Goal: Task Accomplishment & Management: Complete application form

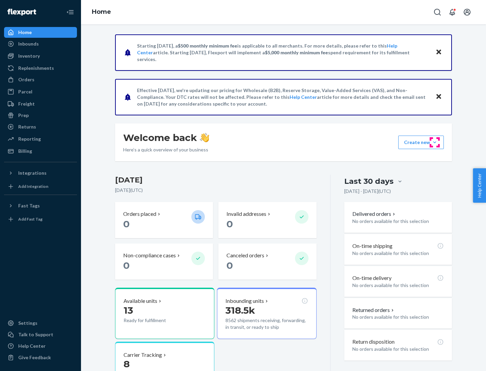
click at [435, 142] on button "Create new Create new inbound Create new order Create new product" at bounding box center [421, 142] width 46 height 13
click at [40, 44] on div "Inbounds" at bounding box center [41, 43] width 72 height 9
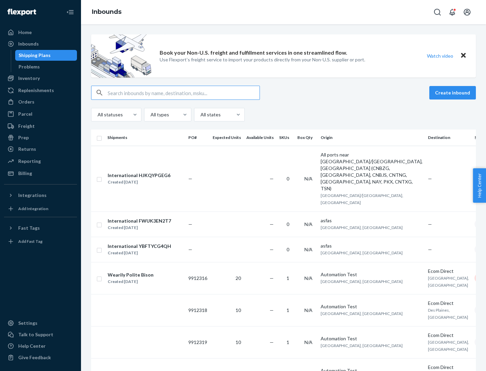
click at [454, 93] on button "Create inbound" at bounding box center [452, 92] width 47 height 13
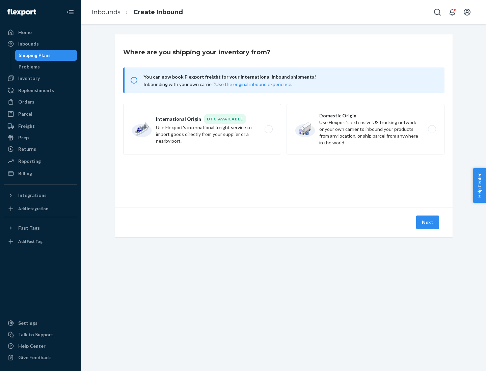
click at [365, 129] on label "Domestic Origin Use Flexport’s extensive US trucking network or your own carrie…" at bounding box center [366, 129] width 158 height 51
click at [432, 129] on input "Domestic Origin Use Flexport’s extensive US trucking network or your own carrie…" at bounding box center [434, 129] width 4 height 4
radio input "true"
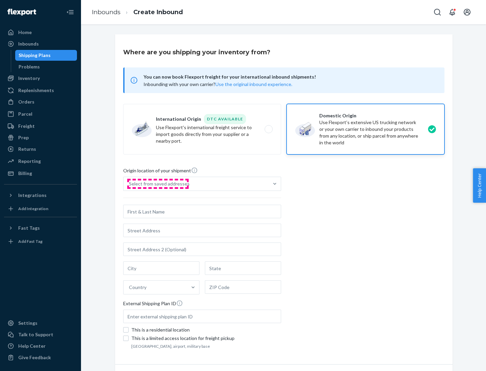
click at [158, 184] on div "Select from saved addresses" at bounding box center [159, 184] width 61 height 7
click at [130, 184] on input "Select from saved addresses" at bounding box center [129, 184] width 1 height 7
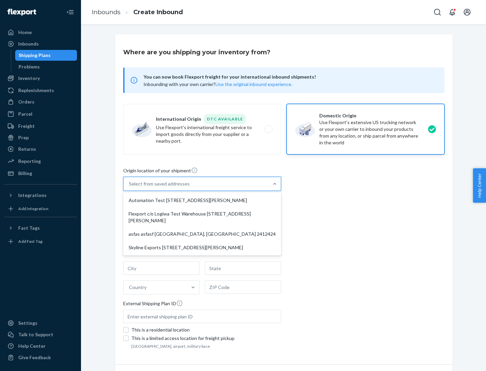
scroll to position [3, 0]
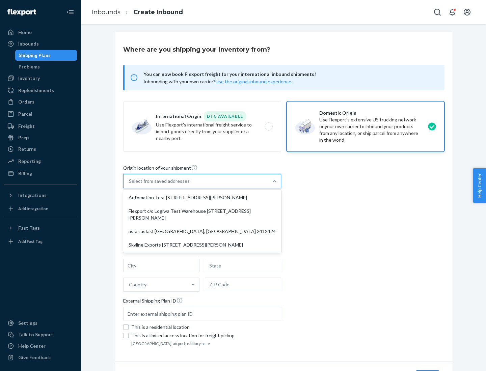
click at [202, 198] on div "Automation Test [STREET_ADDRESS][PERSON_NAME]" at bounding box center [202, 197] width 155 height 13
click at [130, 185] on input "option Automation Test [STREET_ADDRESS][PERSON_NAME] focused, 1 of 4. 4 results…" at bounding box center [129, 181] width 1 height 7
type input "Automation Test"
type input "9th Floor"
type input "[GEOGRAPHIC_DATA]"
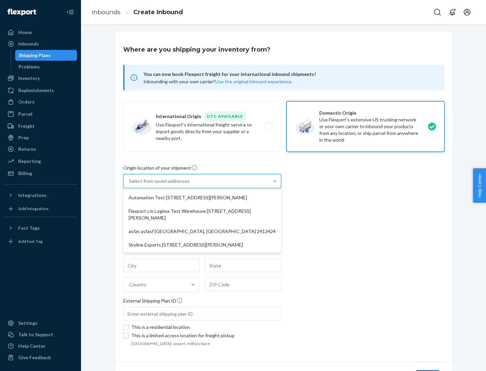
type input "CA"
type input "94104"
type input "[STREET_ADDRESS][PERSON_NAME]"
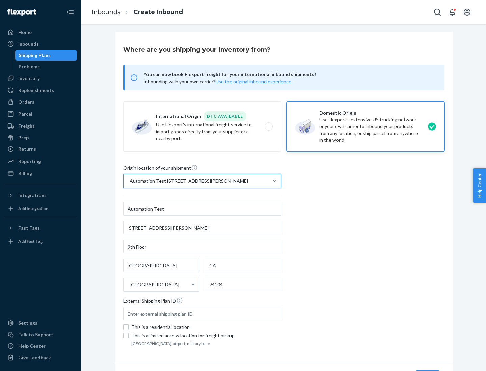
scroll to position [39, 0]
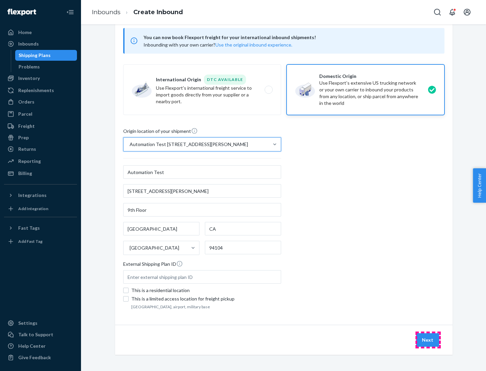
click at [428, 340] on button "Next" at bounding box center [427, 339] width 23 height 13
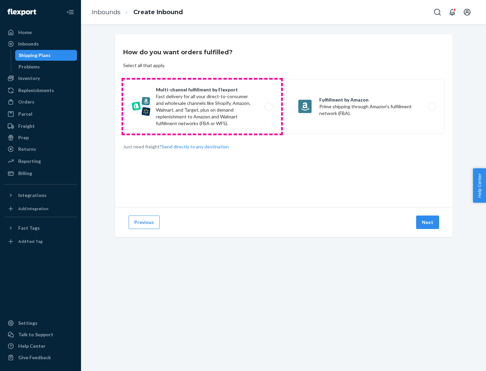
click at [202, 107] on label "Multi-channel fulfillment by Flexport Fast delivery for all your direct-to-cons…" at bounding box center [202, 107] width 158 height 54
click at [268, 107] on input "Multi-channel fulfillment by Flexport Fast delivery for all your direct-to-cons…" at bounding box center [270, 107] width 4 height 4
radio input "true"
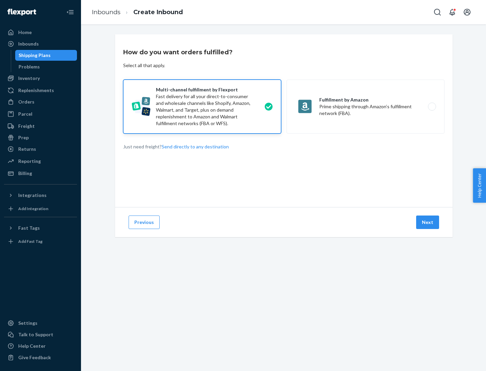
click at [428, 222] on button "Next" at bounding box center [427, 222] width 23 height 13
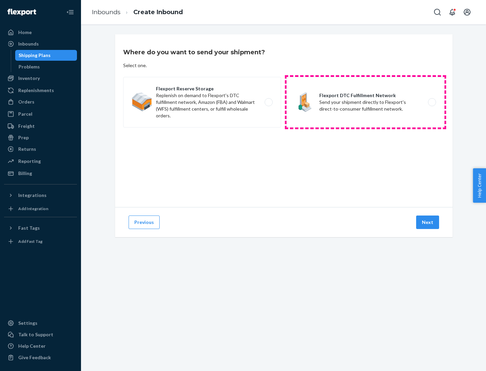
click at [365, 102] on label "Flexport DTC Fulfillment Network Send your shipment directly to Flexport's dire…" at bounding box center [366, 102] width 158 height 51
click at [432, 102] on input "Flexport DTC Fulfillment Network Send your shipment directly to Flexport's dire…" at bounding box center [434, 102] width 4 height 4
radio input "true"
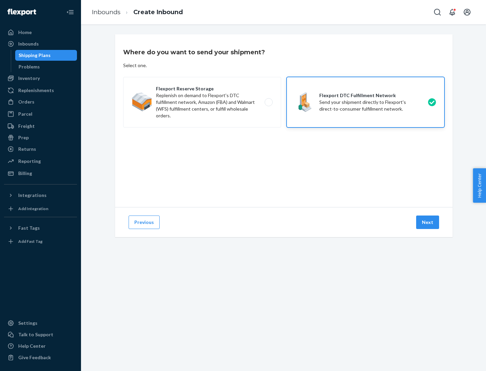
click at [428, 222] on button "Next" at bounding box center [427, 222] width 23 height 13
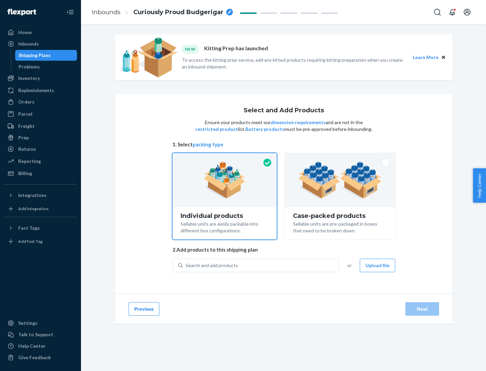
click at [340, 180] on img at bounding box center [340, 180] width 84 height 37
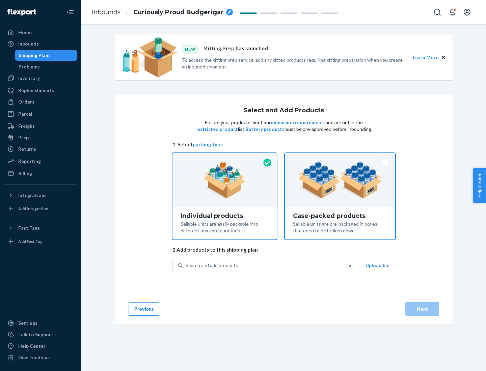
click at [340, 158] on input "Case-packed products Sellable units are pre-packaged in boxes that need to be b…" at bounding box center [340, 155] width 4 height 4
radio input "true"
radio input "false"
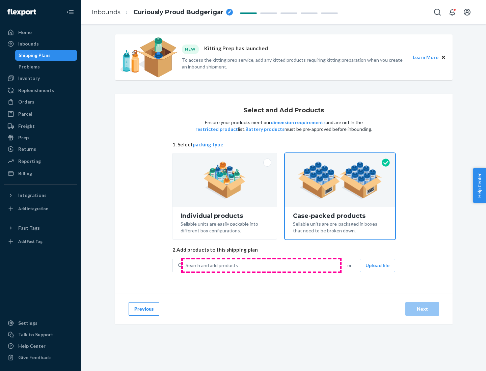
click at [261, 265] on div "Search and add products" at bounding box center [261, 266] width 156 height 12
click at [186, 265] on input "Search and add products" at bounding box center [186, 265] width 1 height 7
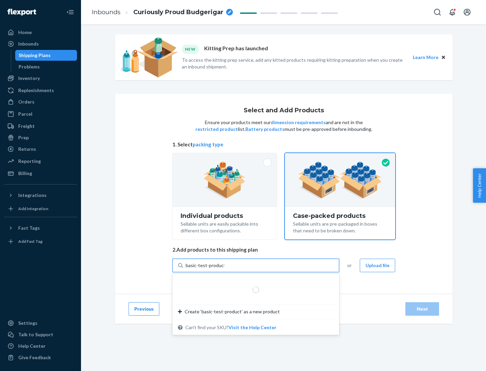
type input "basic-test-product-1"
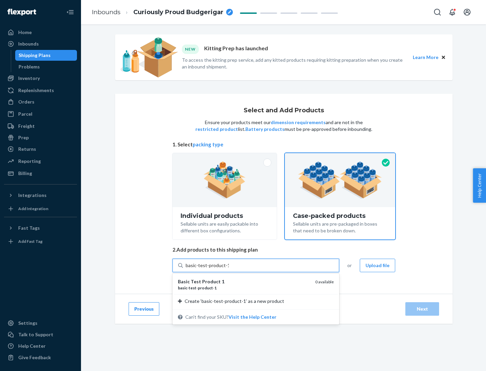
click at [244, 288] on div "basic - test - product - 1" at bounding box center [244, 288] width 132 height 6
click at [229, 269] on input "basic-test-product-1" at bounding box center [207, 265] width 43 height 7
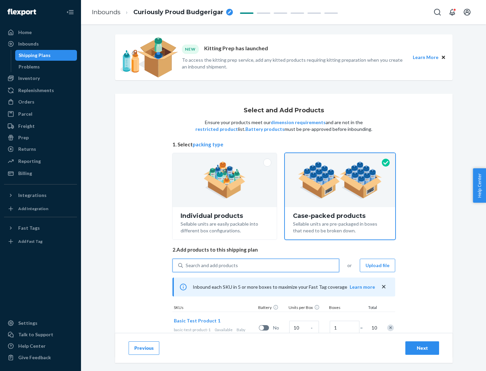
scroll to position [24, 0]
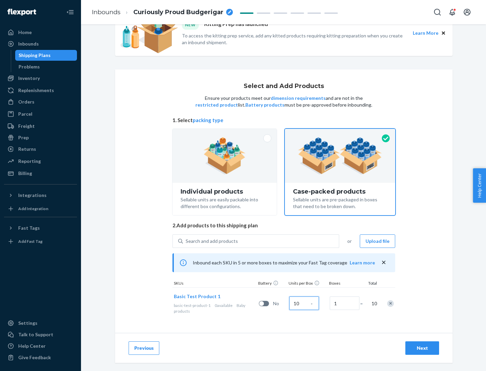
type input "10"
type input "7"
click at [422, 348] on div "Next" at bounding box center [422, 348] width 22 height 7
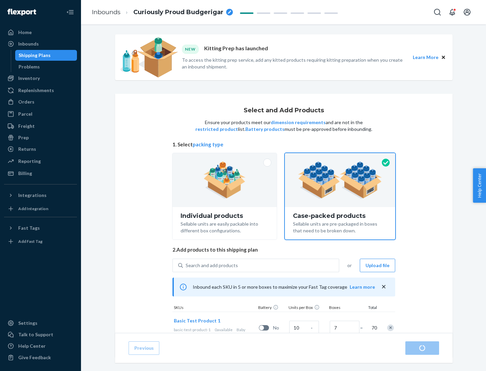
radio input "true"
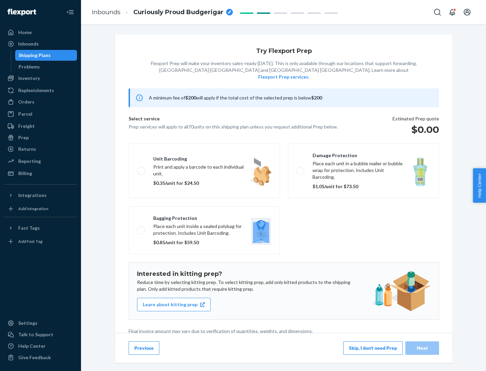
scroll to position [2, 0]
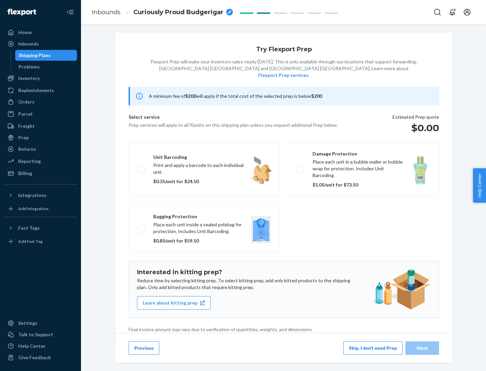
click at [204, 215] on label "Bagging protection Place each unit inside a sealed polybag for protection. Incl…" at bounding box center [204, 229] width 151 height 48
click at [141, 226] on input "Bagging protection Place each unit inside a sealed polybag for protection. Incl…" at bounding box center [139, 228] width 4 height 4
checkbox input "true"
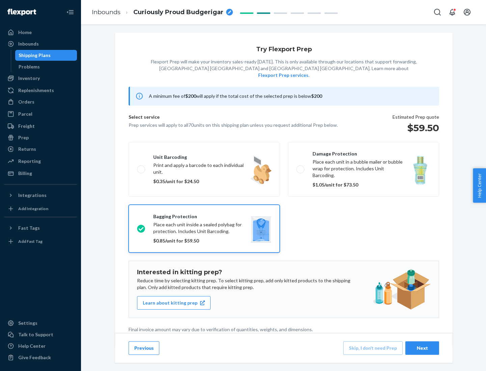
click at [422, 348] on div "Next" at bounding box center [422, 348] width 22 height 7
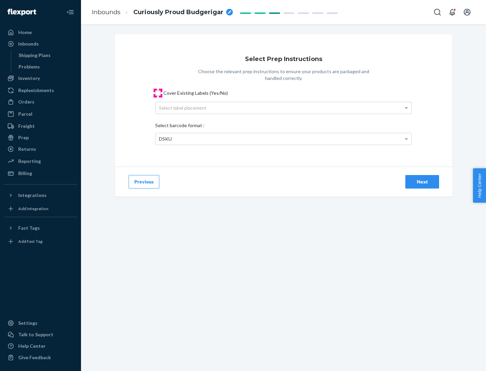
click at [158, 93] on input "Cover Existing Labels (Yes/No)" at bounding box center [157, 92] width 5 height 5
checkbox input "true"
click at [283, 108] on div "Select label placement" at bounding box center [284, 107] width 256 height 11
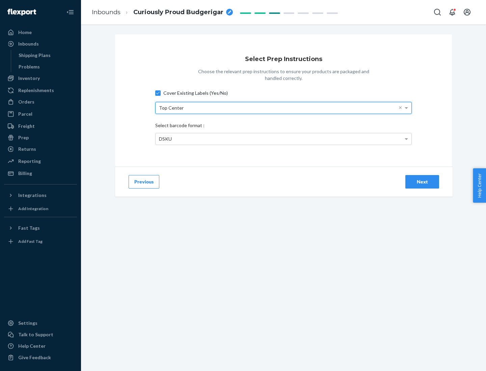
click at [283, 139] on div "DSKU" at bounding box center [284, 138] width 256 height 11
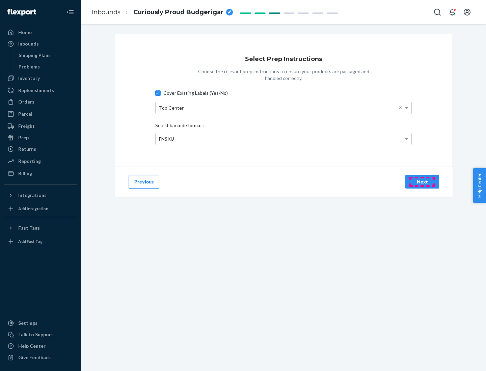
click at [422, 182] on div "Next" at bounding box center [422, 182] width 22 height 7
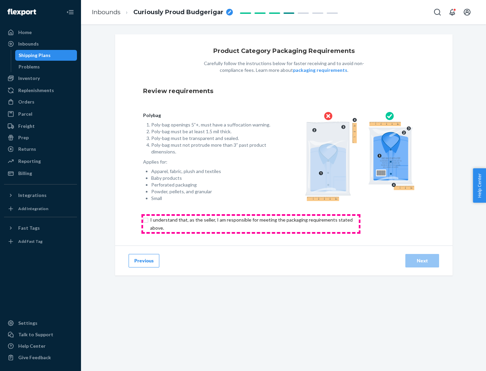
click at [251, 224] on input "checkbox" at bounding box center [255, 224] width 224 height 16
checkbox input "true"
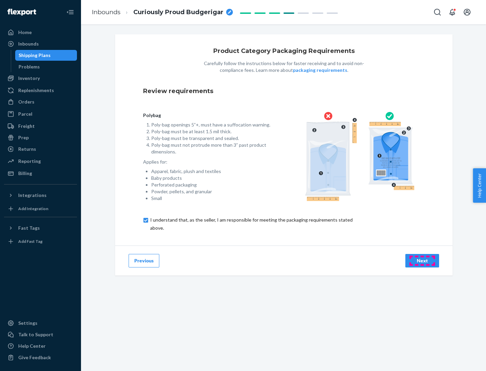
click at [422, 261] on div "Next" at bounding box center [422, 260] width 22 height 7
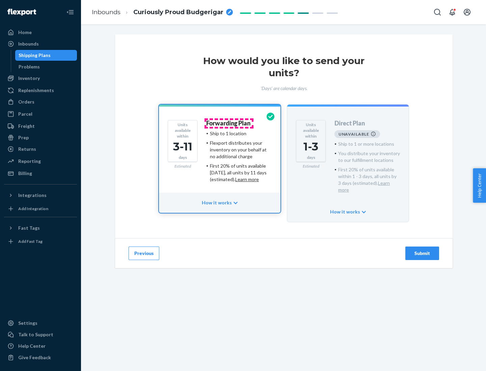
click at [229, 123] on h4 "Forwarding Plan" at bounding box center [228, 123] width 44 height 7
click at [422, 250] on div "Submit" at bounding box center [422, 253] width 22 height 7
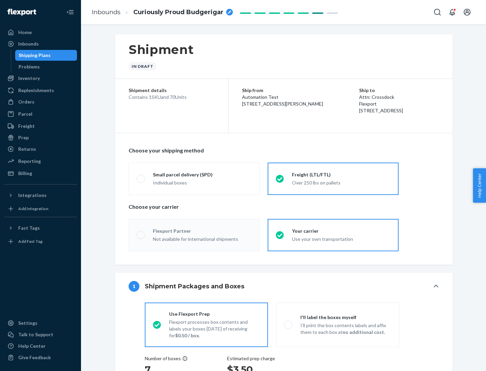
radio input "true"
radio input "false"
radio input "true"
radio input "false"
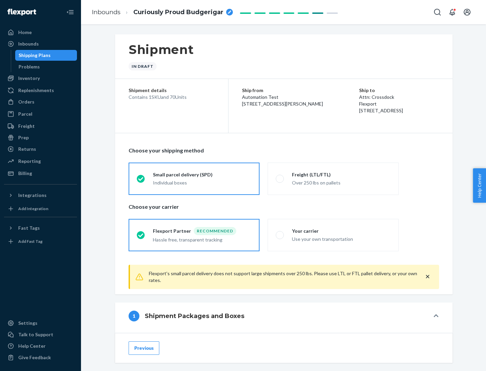
click at [333, 179] on div "Over 250 lbs on pallets" at bounding box center [341, 182] width 99 height 8
click at [280, 179] on input "Freight (LTL/FTL) Over 250 lbs on pallets" at bounding box center [278, 178] width 4 height 4
radio input "true"
radio input "false"
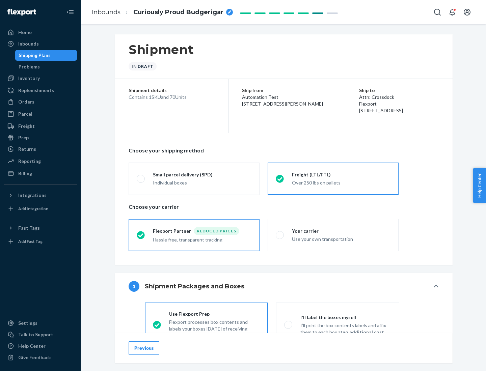
scroll to position [37, 0]
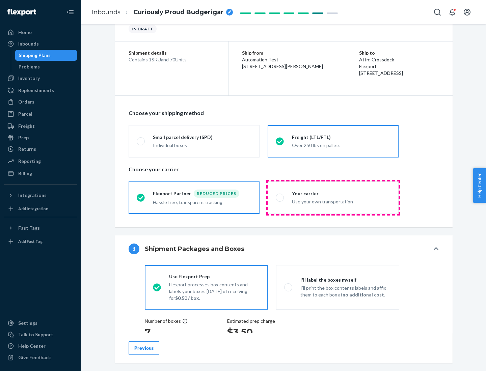
click at [333, 197] on div "Use your own transportation" at bounding box center [341, 201] width 99 height 8
click at [280, 197] on input "Your carrier Use your own transportation" at bounding box center [278, 197] width 4 height 4
radio input "true"
radio input "false"
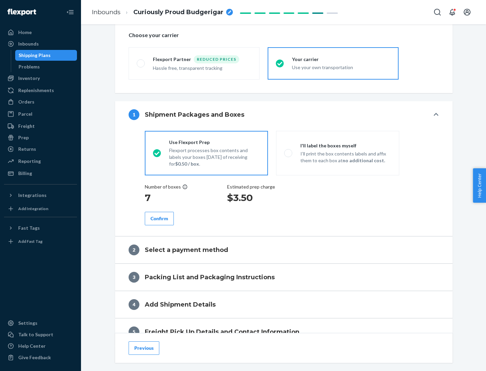
scroll to position [127, 0]
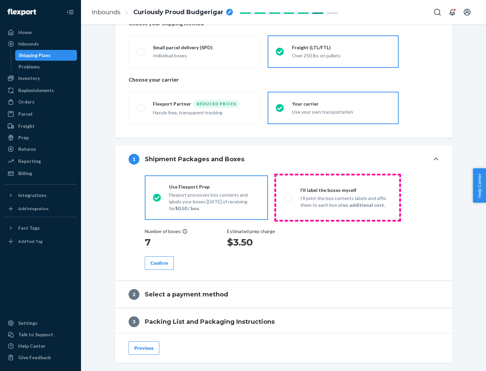
click at [337, 197] on p "I’ll print the box contents labels and affix them to each box at no additional …" at bounding box center [345, 201] width 91 height 13
click at [289, 197] on input "I'll label the boxes myself I’ll print the box contents labels and affix them t…" at bounding box center [286, 197] width 4 height 4
radio input "true"
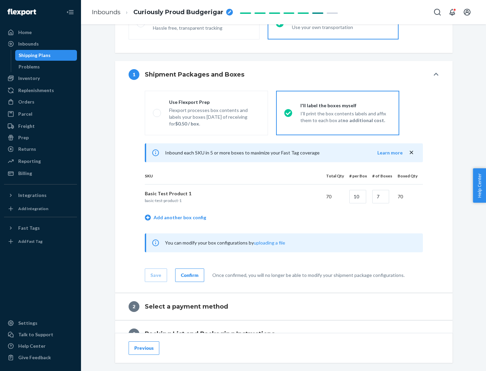
scroll to position [116, 0]
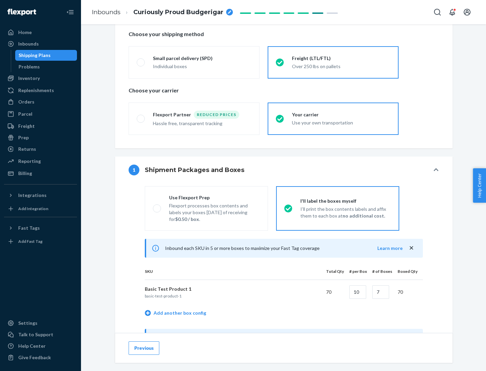
click at [214, 197] on div "Use Flexport Prep" at bounding box center [214, 197] width 91 height 7
click at [157, 206] on input "Use Flexport Prep Flexport processes box contents and labels your boxes [DATE] …" at bounding box center [155, 208] width 4 height 4
radio input "true"
radio input "false"
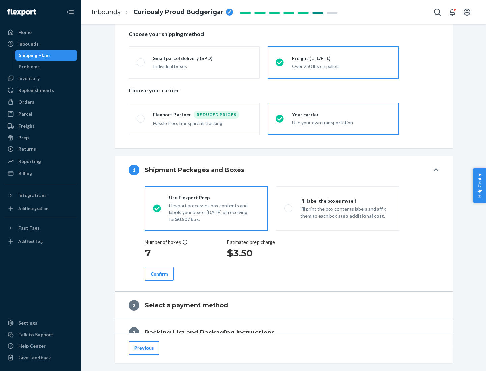
scroll to position [193, 0]
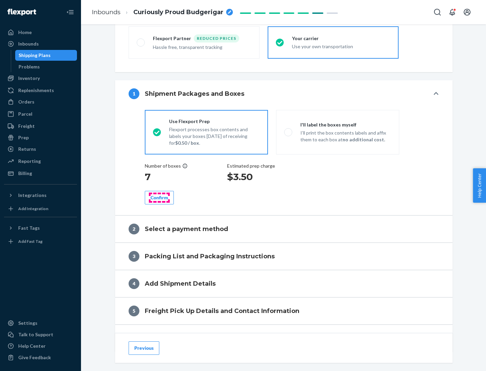
click at [159, 197] on div "Confirm" at bounding box center [160, 197] width 18 height 7
radio input "false"
